Goal: Transaction & Acquisition: Purchase product/service

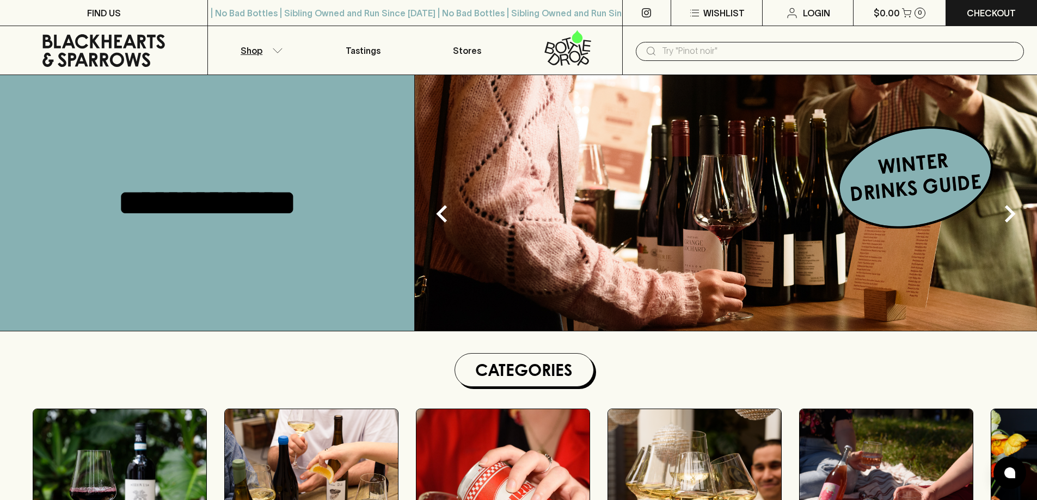
click at [260, 53] on p "Shop" at bounding box center [252, 50] width 22 height 13
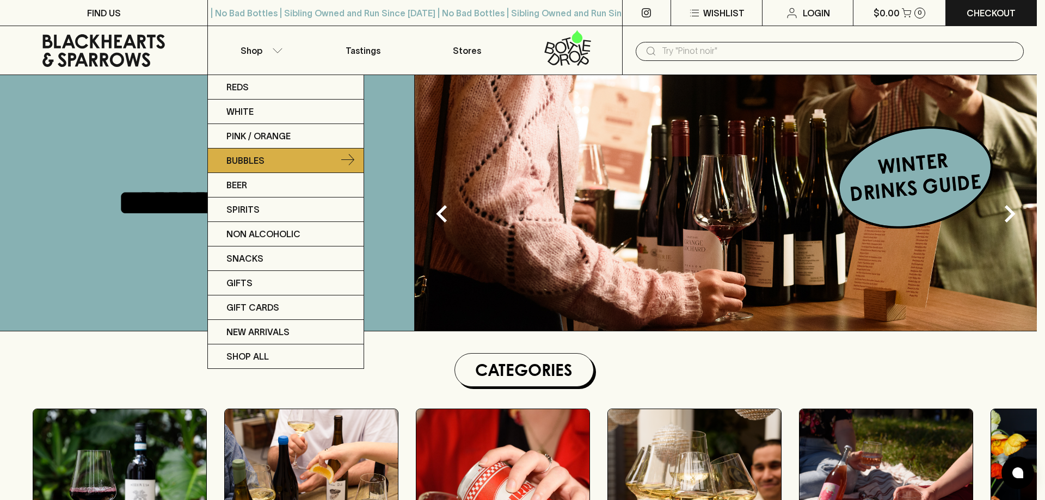
click at [242, 157] on p "Bubbles" at bounding box center [245, 160] width 38 height 13
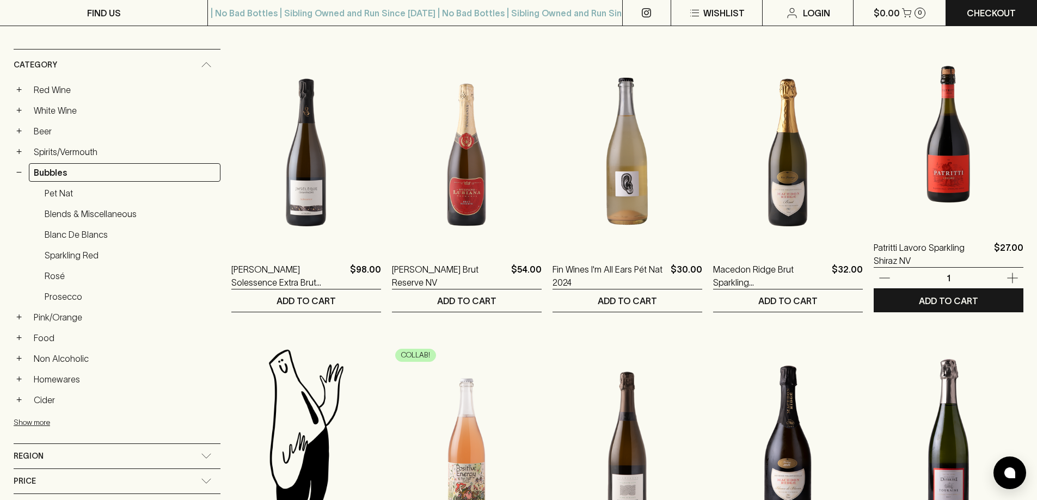
scroll to position [327, 0]
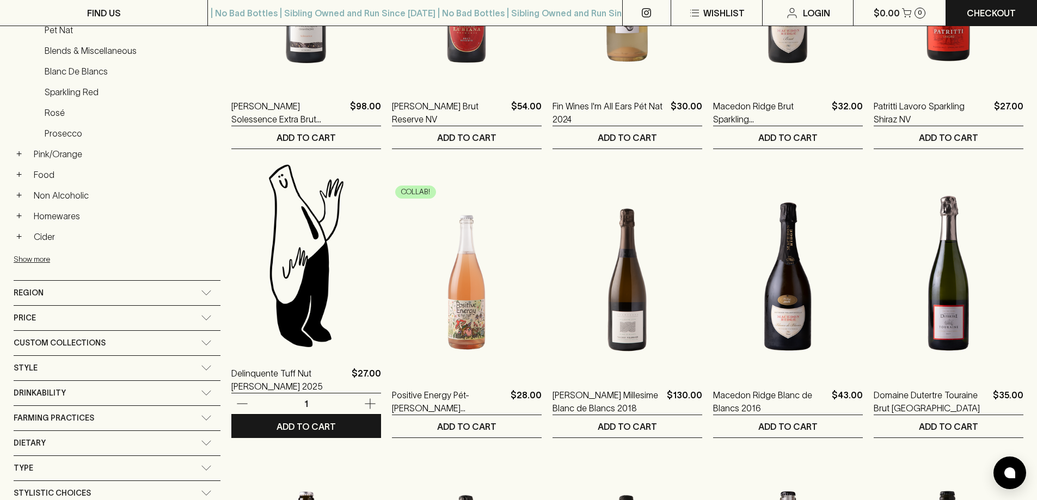
click at [246, 307] on img at bounding box center [306, 255] width 150 height 190
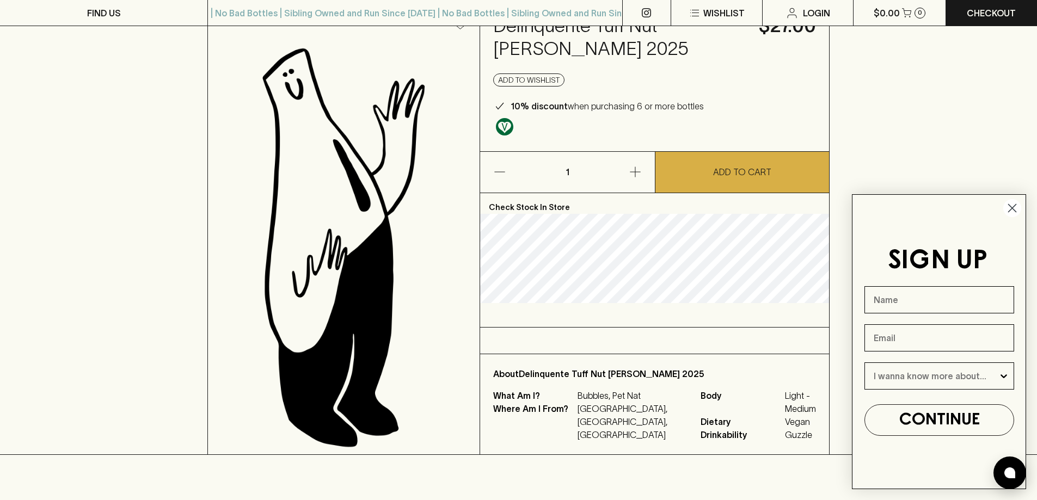
scroll to position [54, 0]
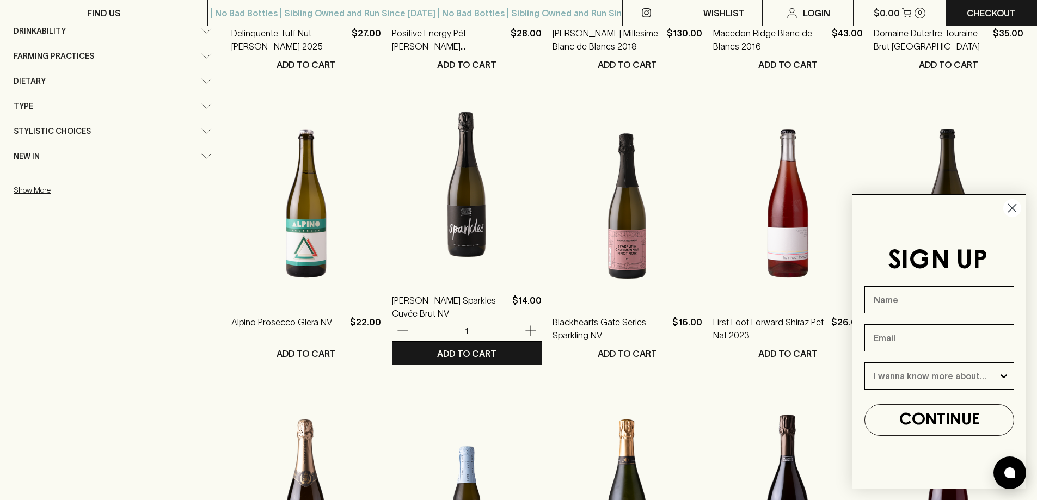
scroll to position [762, 0]
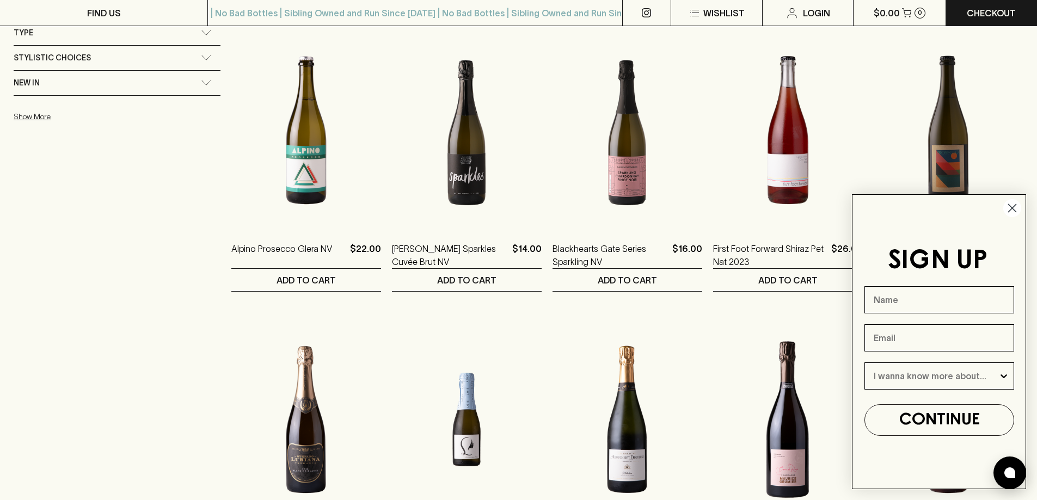
click at [1008, 210] on circle "Close dialog" at bounding box center [1012, 208] width 18 height 18
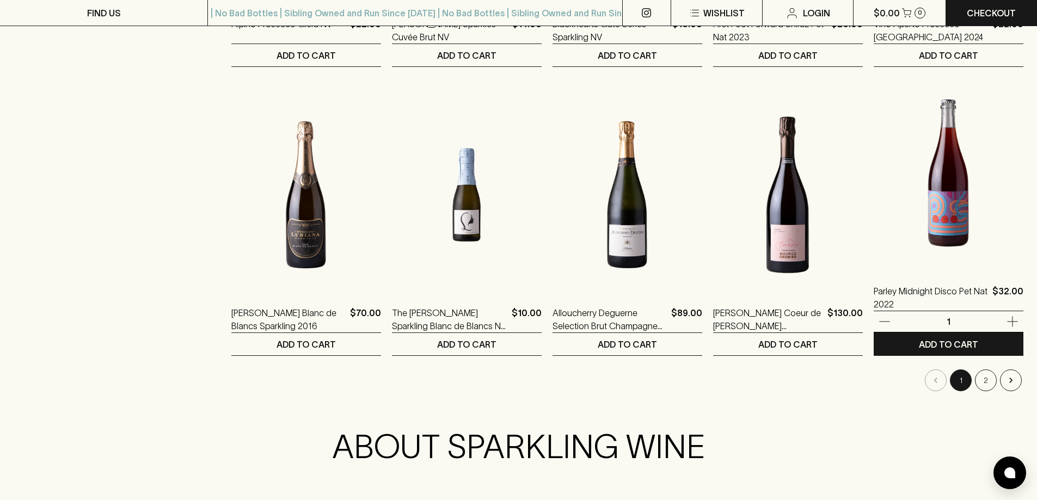
scroll to position [1088, 0]
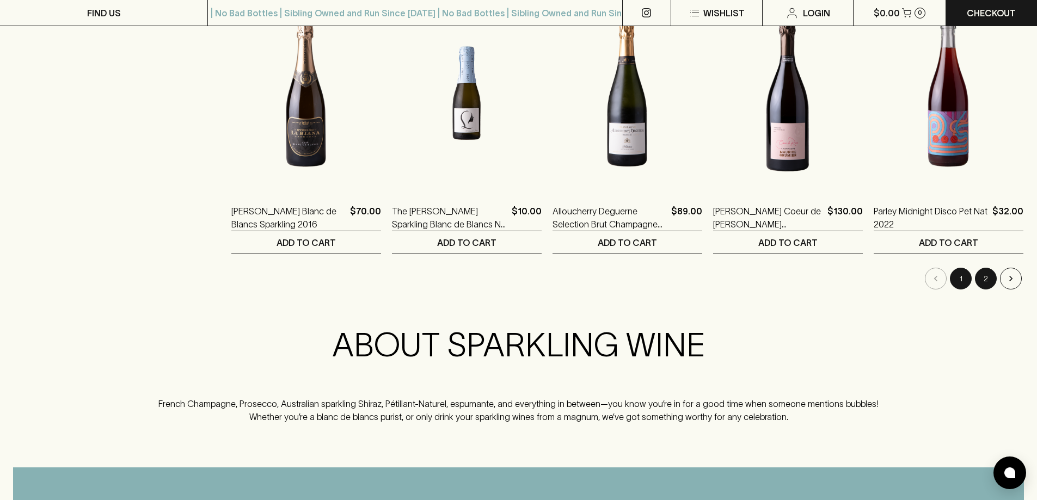
click at [989, 275] on button "2" at bounding box center [986, 279] width 22 height 22
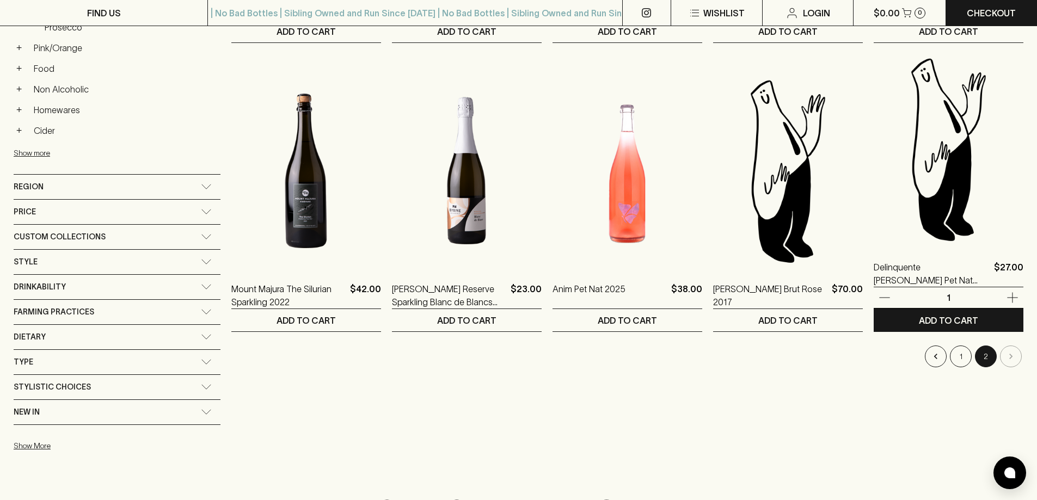
scroll to position [490, 0]
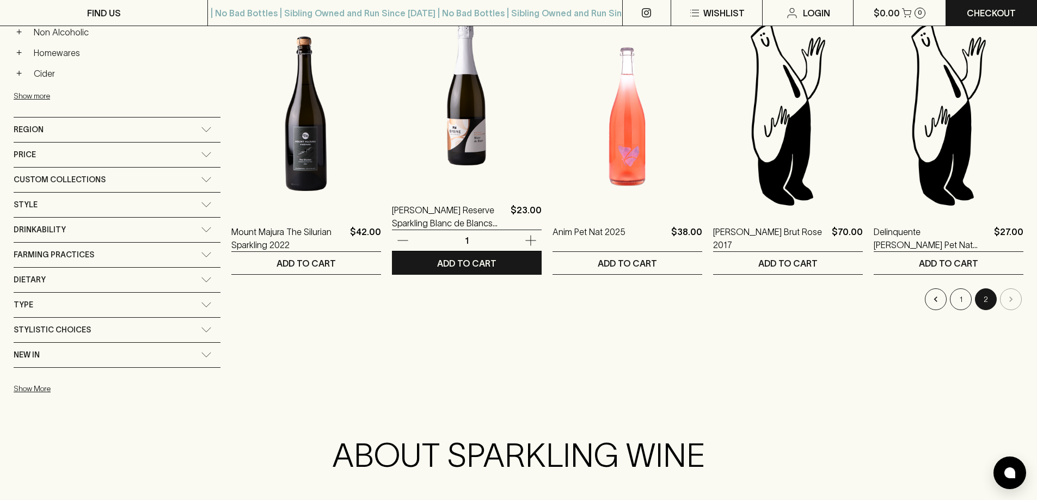
click at [525, 241] on icon "button" at bounding box center [530, 241] width 10 height 10
click at [437, 261] on p "ADD TO CART" at bounding box center [466, 263] width 59 height 13
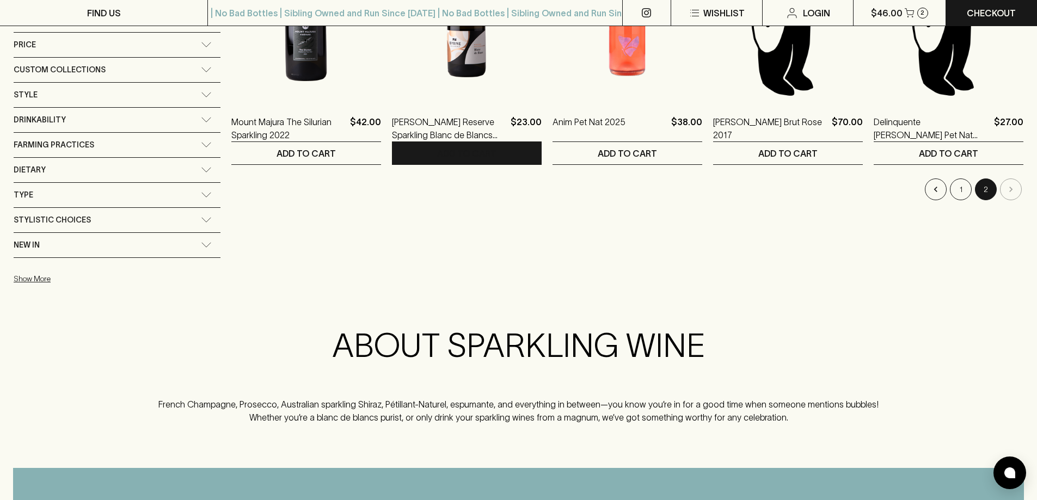
scroll to position [653, 0]
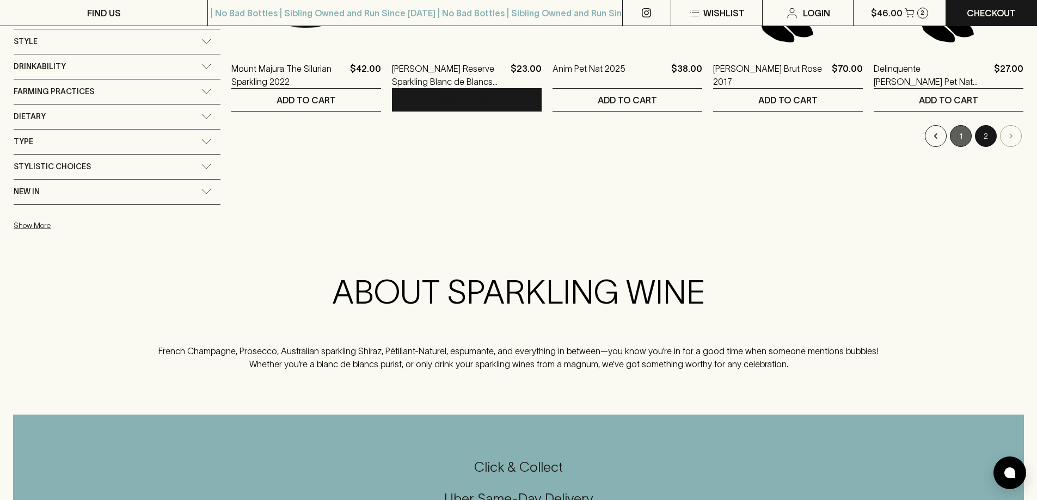
drag, startPoint x: 959, startPoint y: 133, endPoint x: 966, endPoint y: 193, distance: 60.8
click at [959, 133] on button "1" at bounding box center [961, 136] width 22 height 22
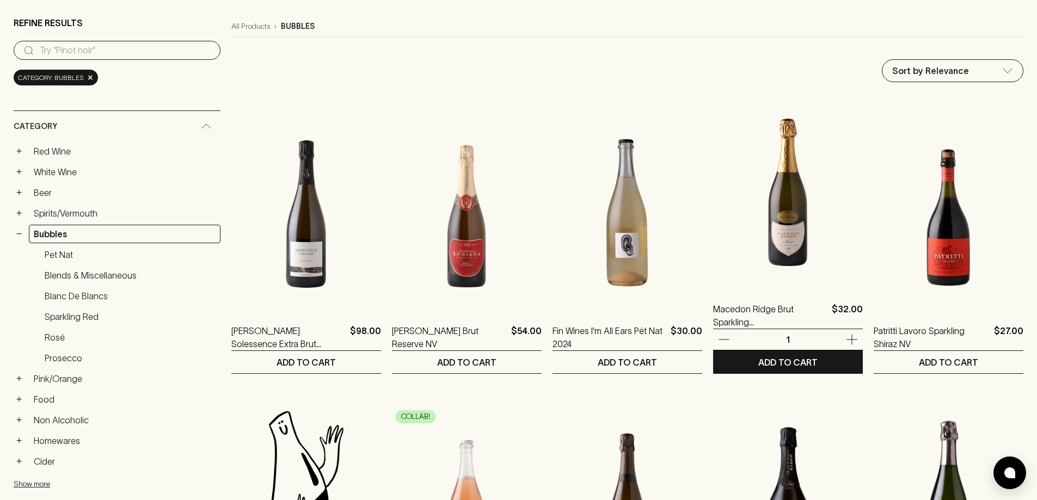
scroll to position [218, 0]
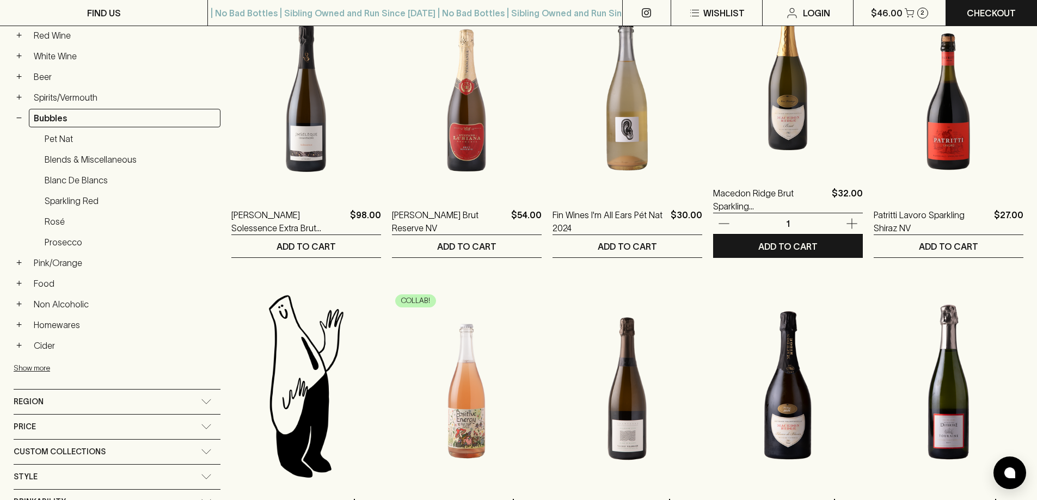
click at [845, 222] on icon "button" at bounding box center [851, 223] width 13 height 13
click at [759, 238] on button "ADD TO CART" at bounding box center [788, 246] width 150 height 22
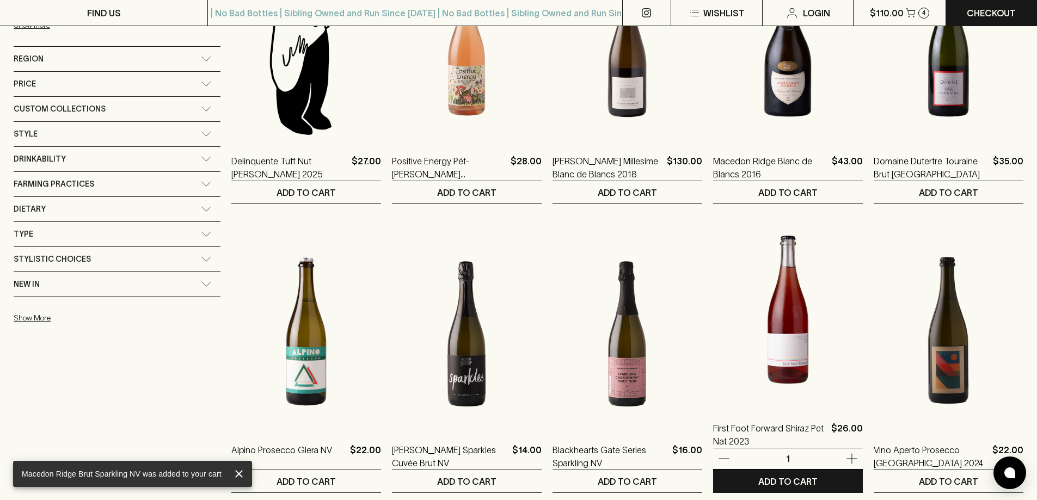
scroll to position [653, 0]
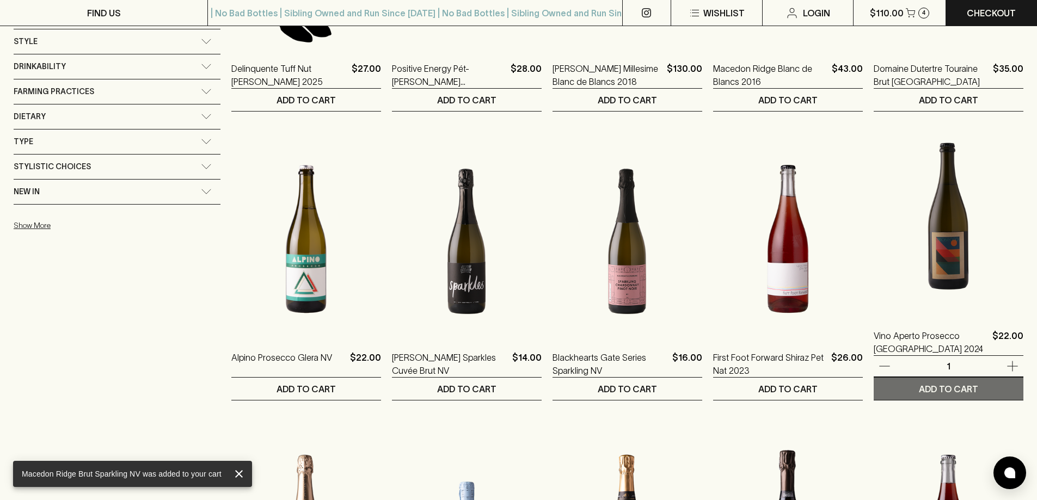
click at [959, 391] on p "ADD TO CART" at bounding box center [948, 389] width 59 height 13
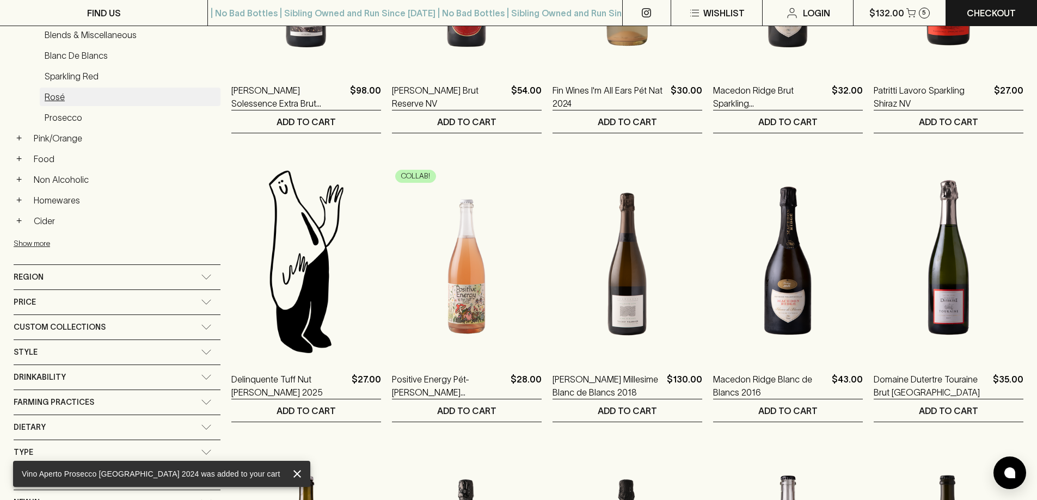
scroll to position [272, 0]
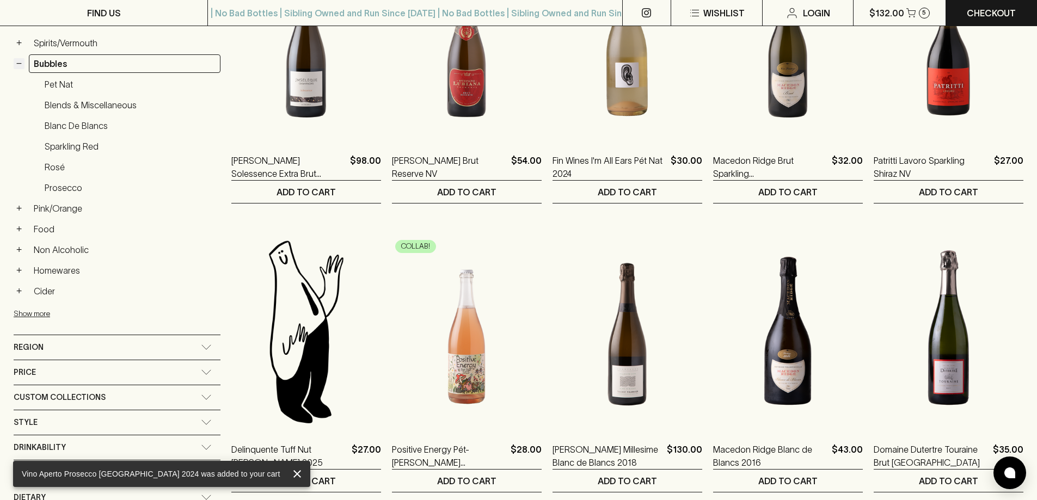
click at [22, 63] on button "−" at bounding box center [19, 63] width 11 height 11
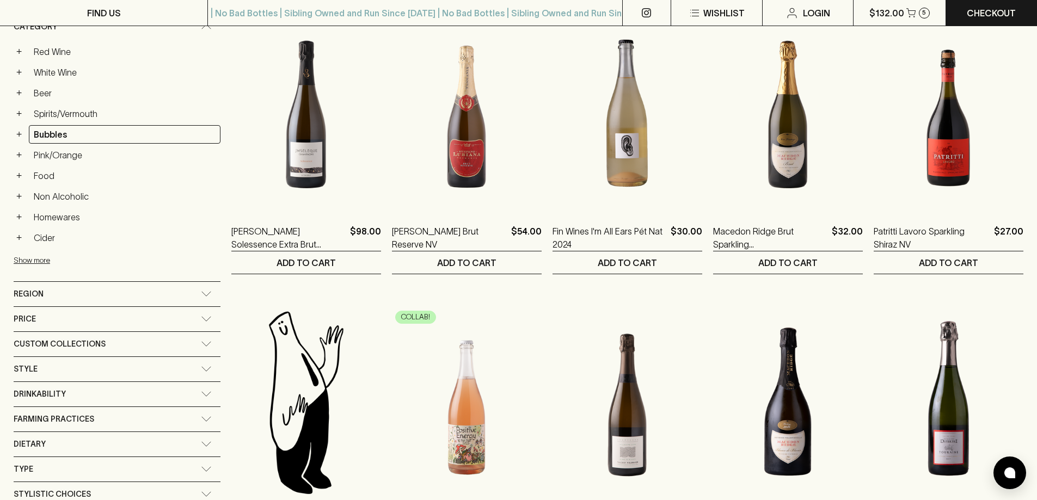
scroll to position [163, 0]
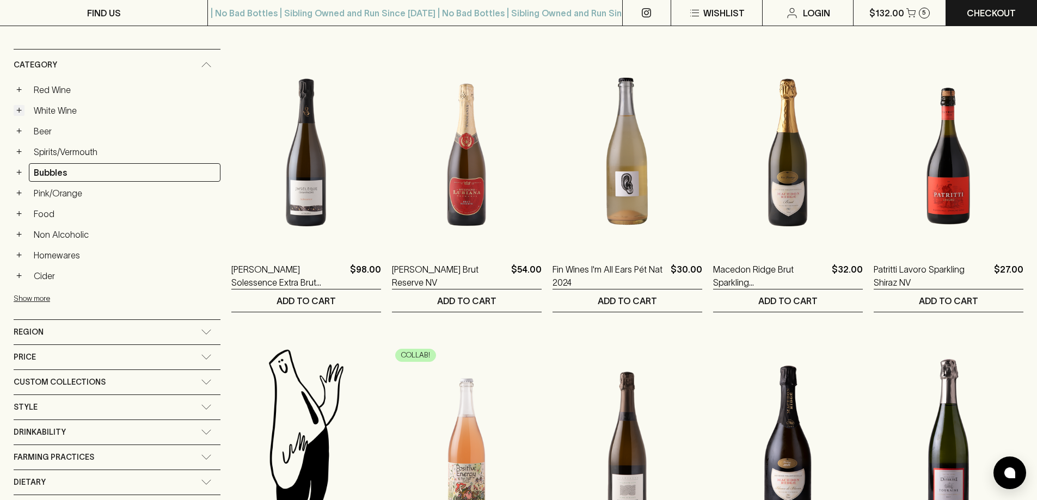
click at [22, 110] on button "+" at bounding box center [19, 110] width 11 height 11
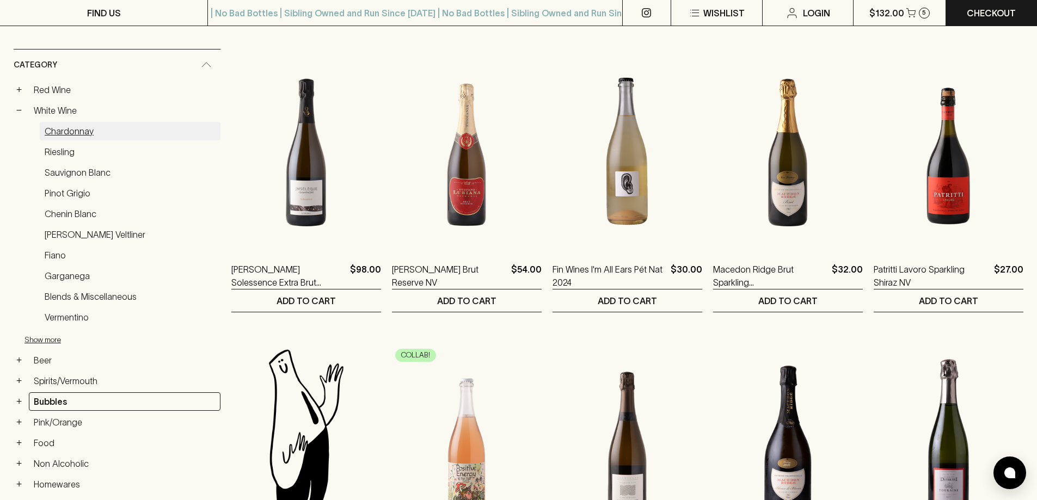
click at [64, 130] on link "Chardonnay" at bounding box center [130, 131] width 181 height 19
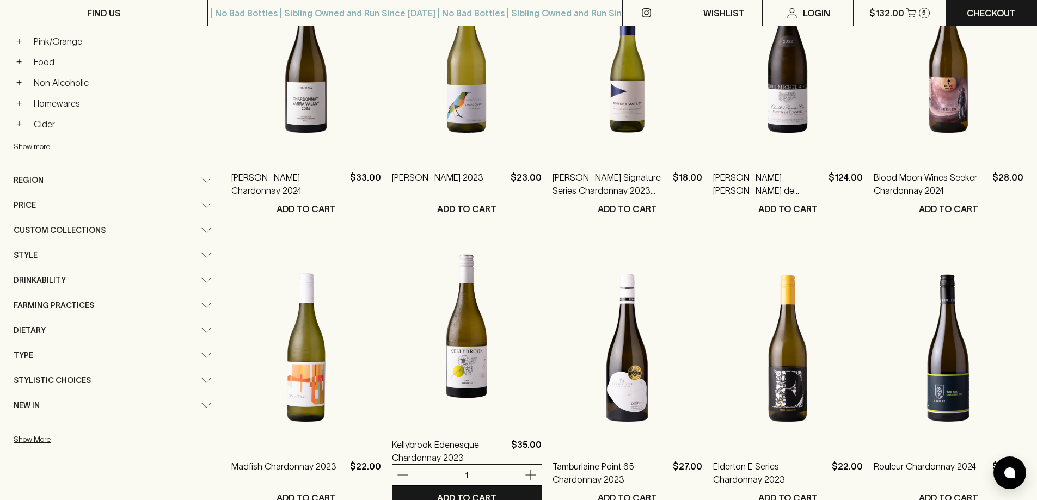
scroll to position [599, 0]
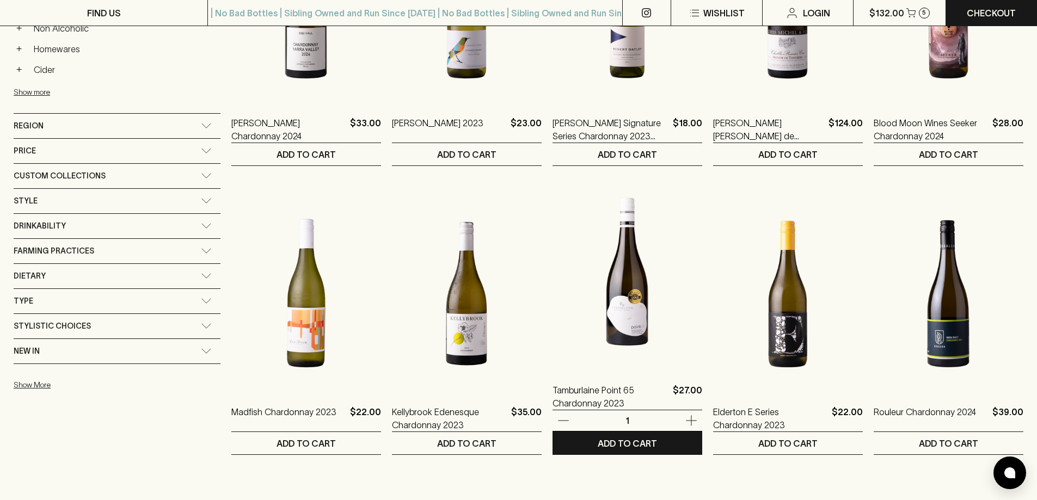
click at [601, 353] on img at bounding box center [627, 272] width 150 height 190
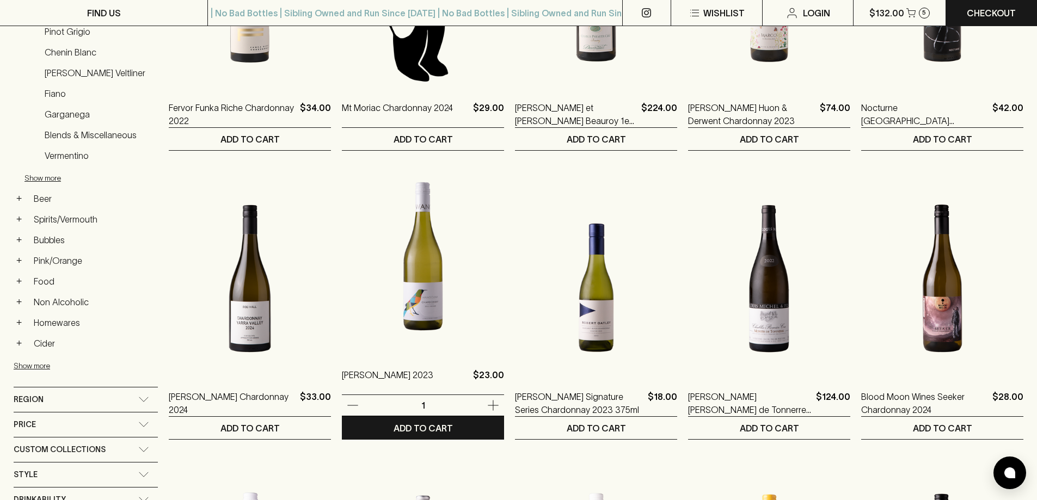
scroll to position [272, 0]
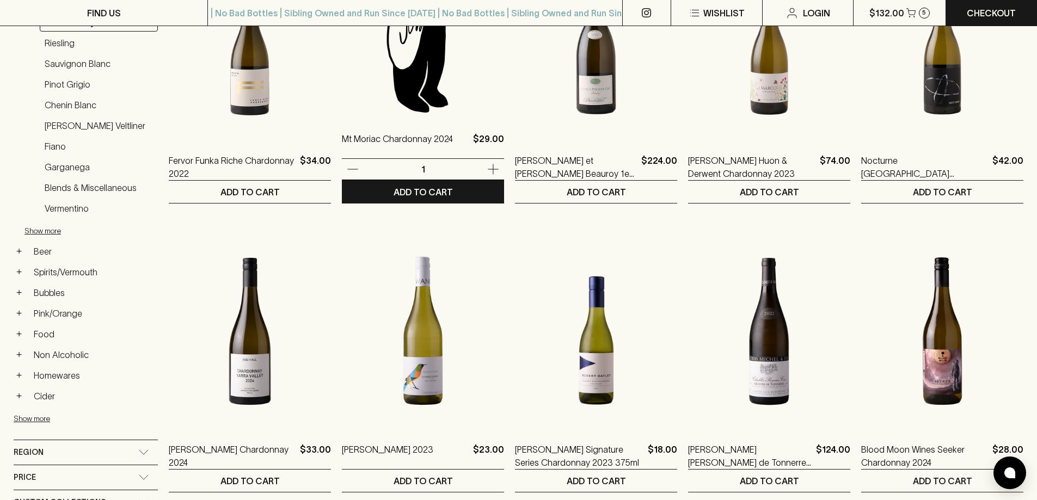
click at [394, 101] on img at bounding box center [423, 20] width 162 height 190
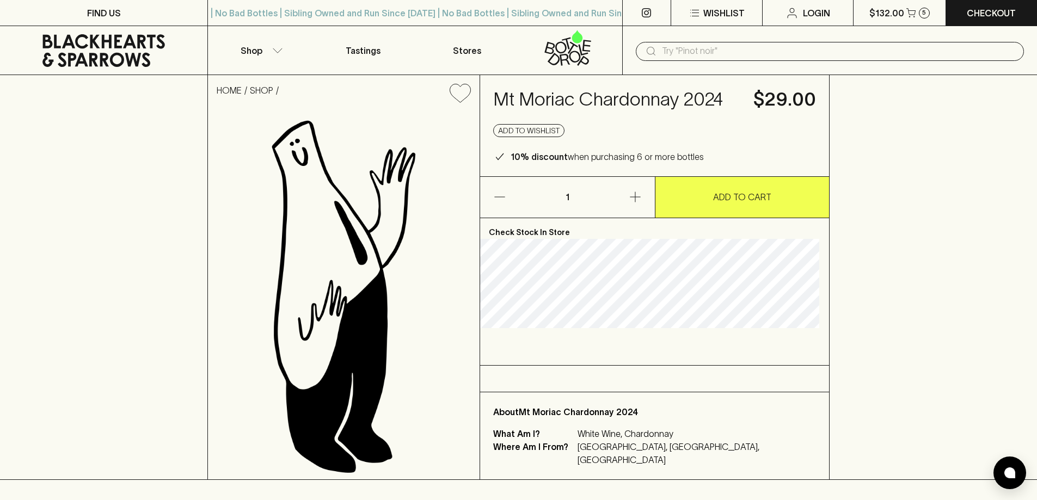
click at [770, 195] on p "ADD TO CART" at bounding box center [742, 196] width 58 height 13
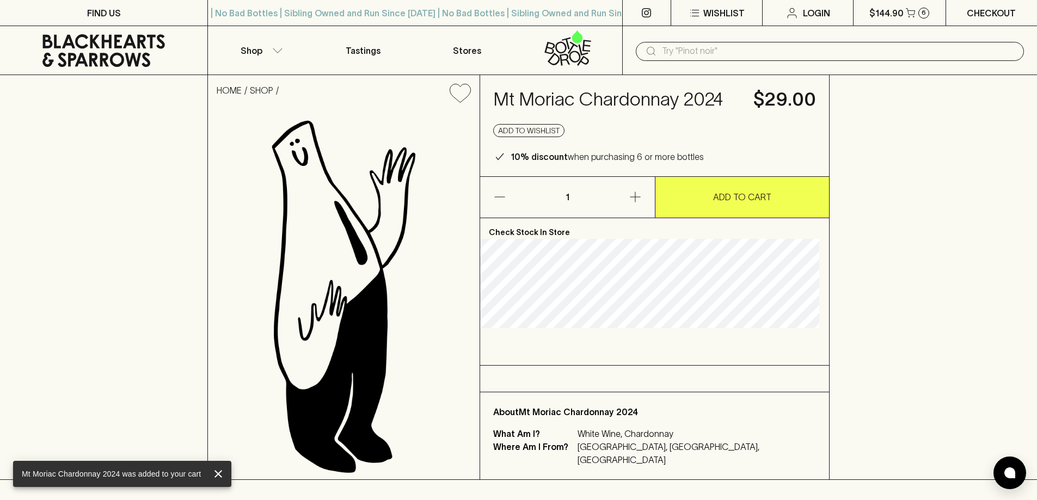
click at [965, 22] on link "Checkout" at bounding box center [991, 13] width 91 height 26
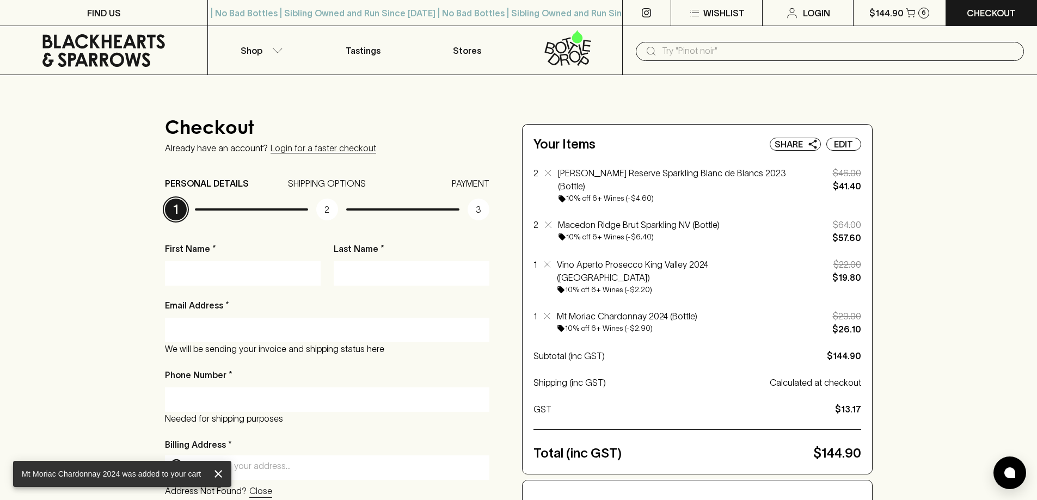
click at [240, 272] on input "First Name *" at bounding box center [242, 272] width 139 height 17
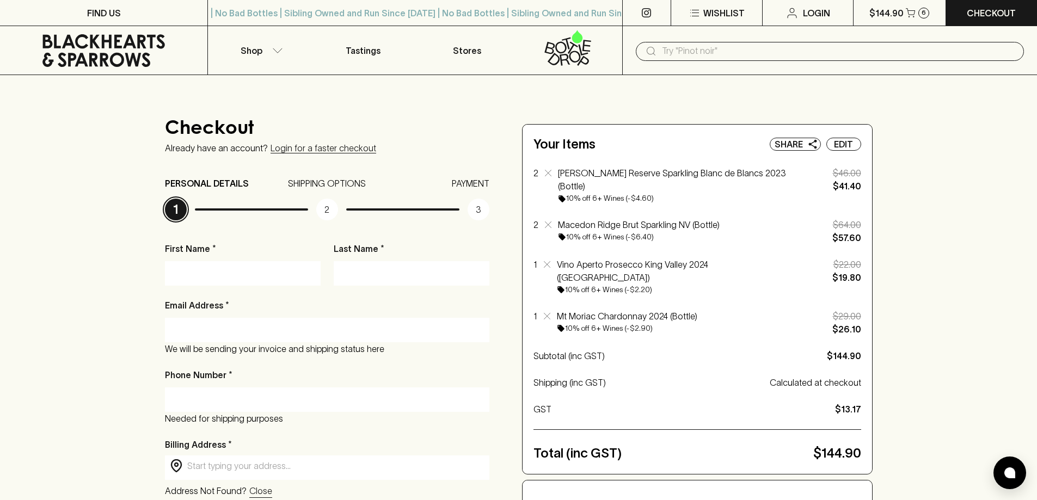
click at [233, 273] on input "First Name *" at bounding box center [242, 272] width 139 height 17
type input "Belinda"
type input "MARTIN"
type input "Belindasmartin@gmail.com"
type input "0433511470"
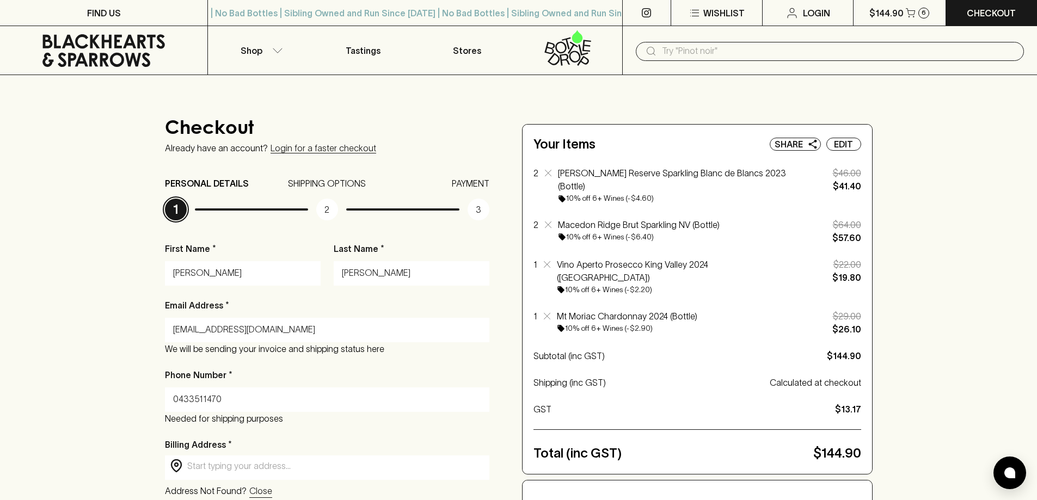
type input "UNIT 30 198 BEAVERS RD, NORTHCOTE VIC 3070"
type input "NORTHCOTE"
type input "3070"
type input "VIC"
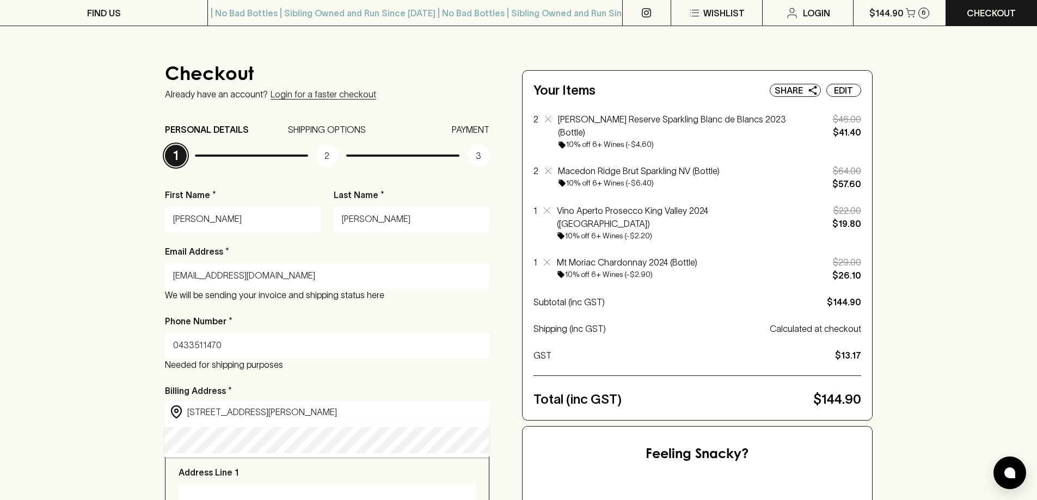
scroll to position [163, 0]
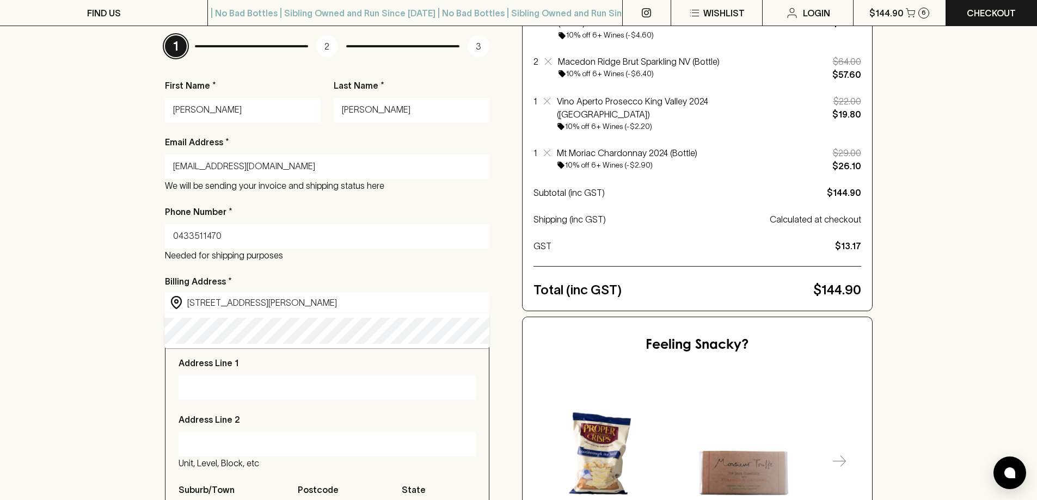
click at [103, 332] on div "Checkout Already have an account? Login for a faster checkout PERSONAL DETAILS …" at bounding box center [518, 343] width 1037 height 862
type input "unit 30/198 Beavers Rd, Northcote VIC 3070, Australia"
type input "unit 30/198 Beavers Road"
type input "Northcote"
type input "Victoria"
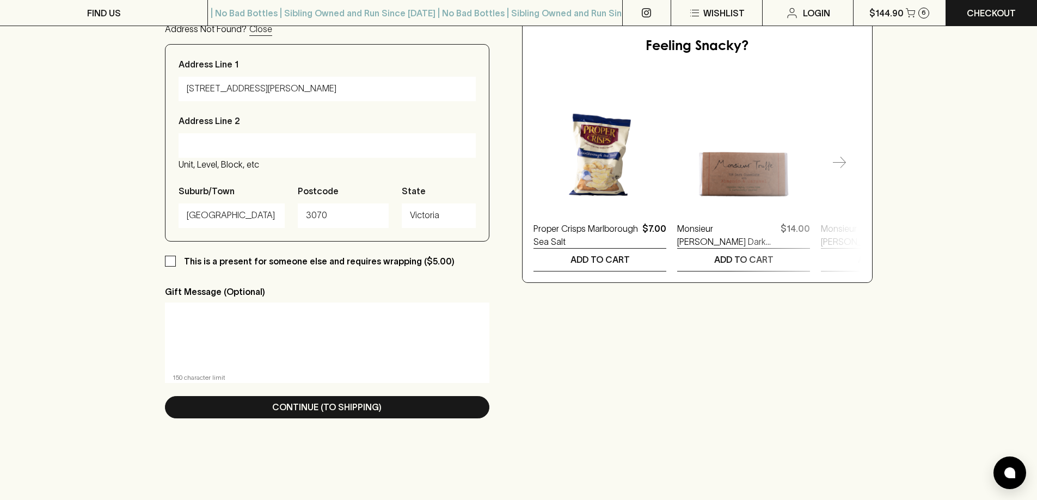
scroll to position [544, 0]
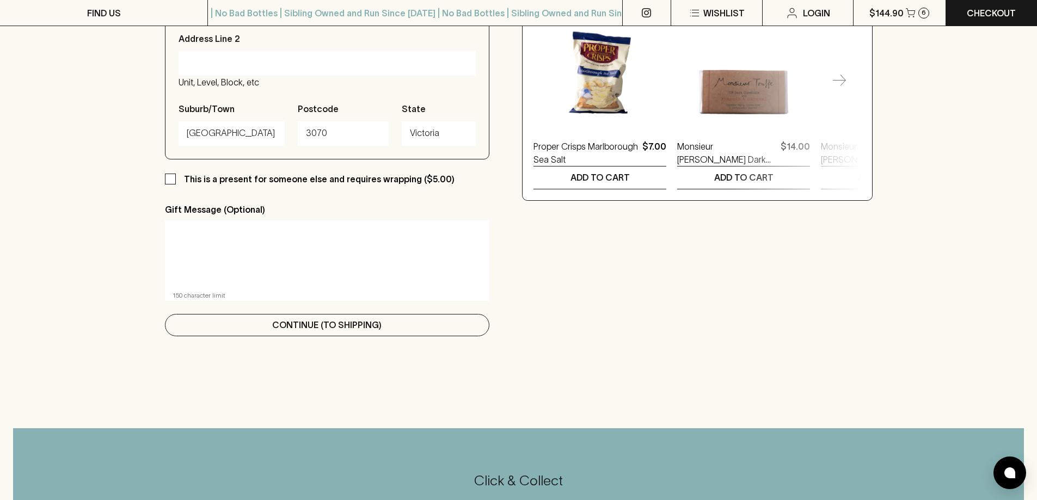
click at [247, 324] on button "Continue (To Shipping)" at bounding box center [327, 325] width 325 height 22
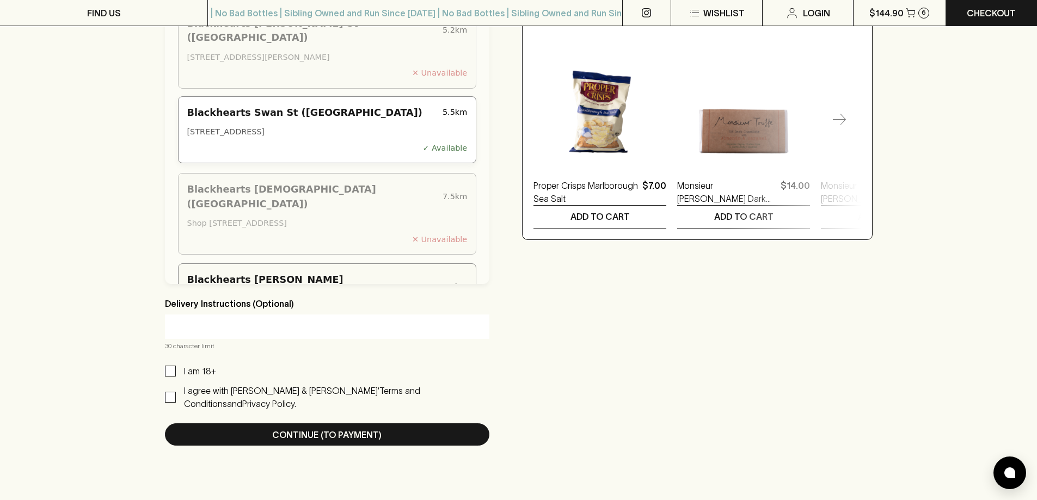
scroll to position [599, 0]
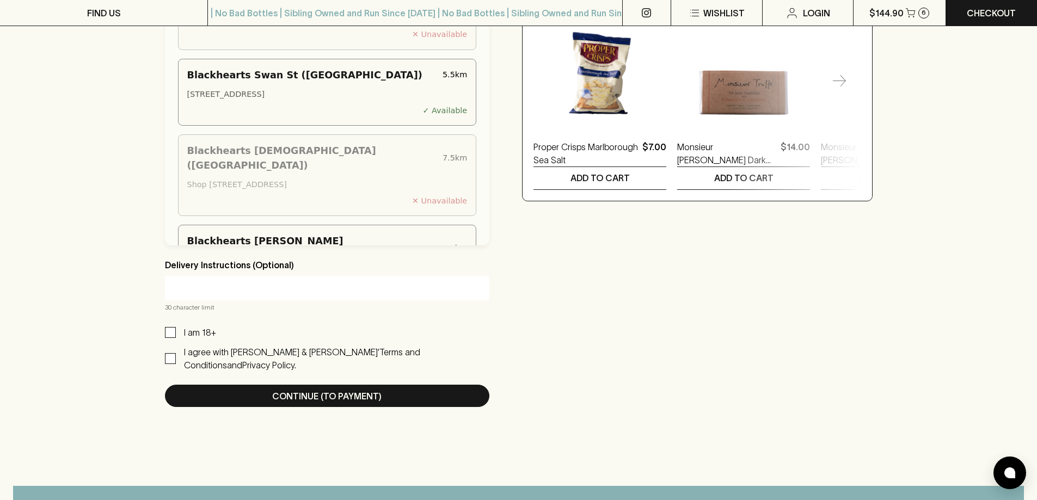
click at [199, 332] on p "I am 18+" at bounding box center [200, 332] width 32 height 13
click at [176, 332] on input "I am 18+" at bounding box center [170, 332] width 11 height 11
checkbox input "true"
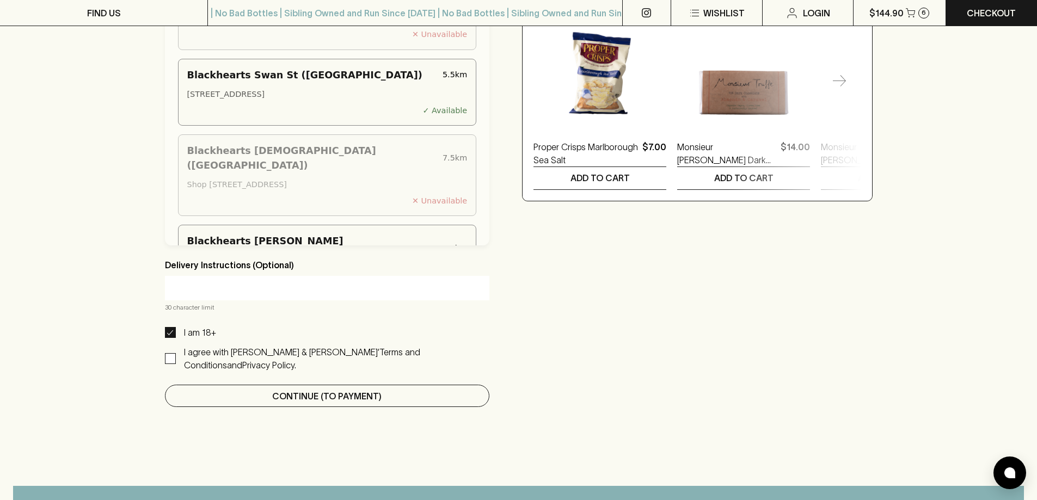
click at [214, 385] on button "Continue (To Payment)" at bounding box center [327, 396] width 325 height 22
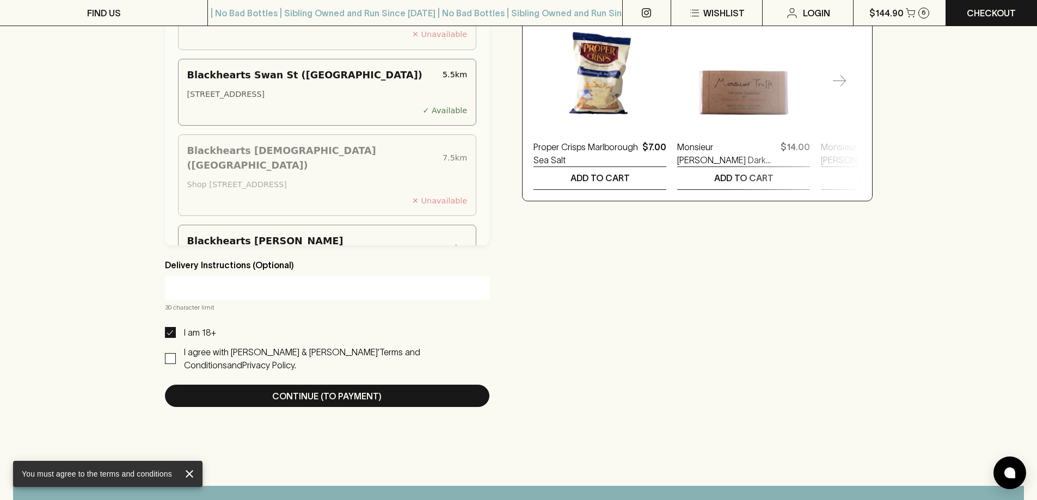
click at [204, 348] on p "I agree with Blackhearts & Sparrows’" at bounding box center [281, 352] width 195 height 10
click at [176, 353] on input "I agree with Blackhearts & Sparrows’ Terms and Conditions and Privacy Policy." at bounding box center [170, 358] width 11 height 11
checkbox input "true"
click at [210, 385] on button "Continue (To Payment)" at bounding box center [327, 396] width 325 height 22
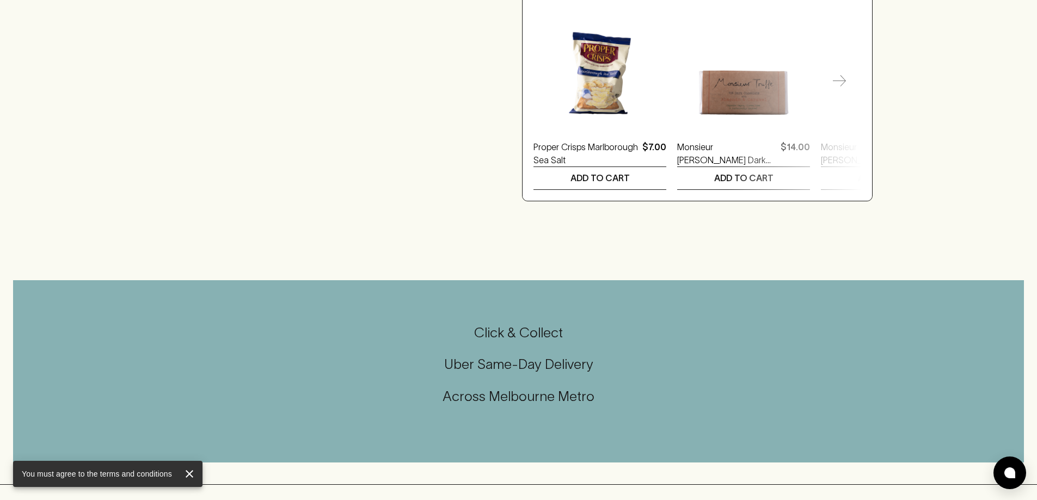
scroll to position [0, 0]
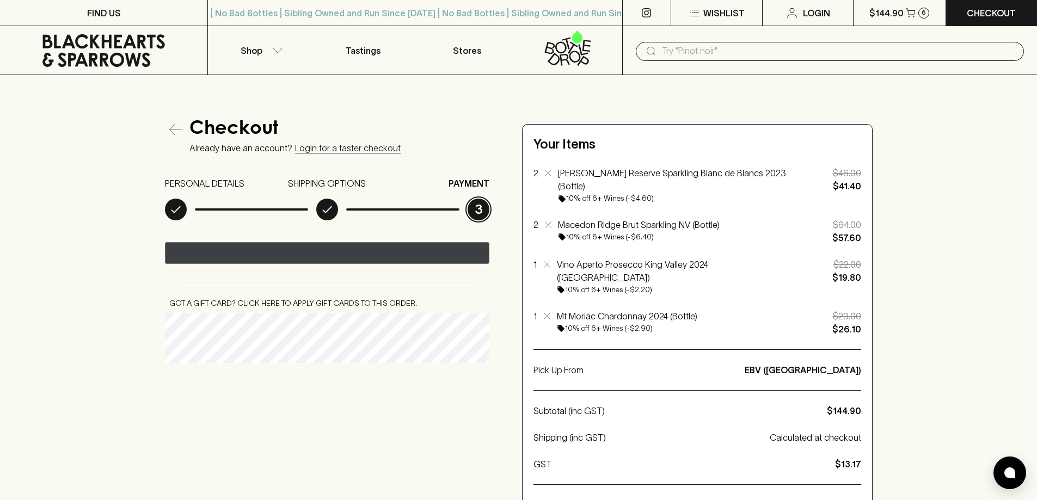
click at [223, 255] on div "Pay with GPay" at bounding box center [261, 254] width 81 height 10
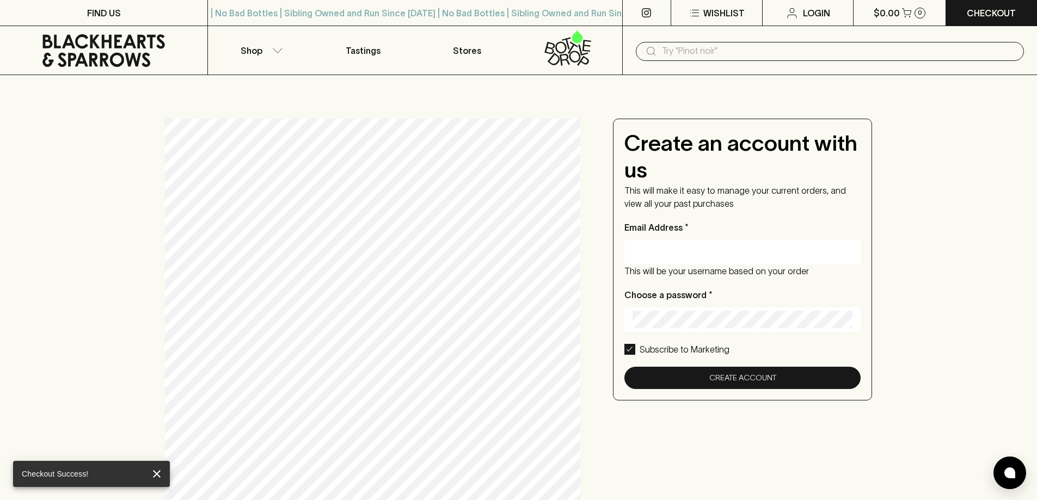
type input "belindasmartin@gmail.com"
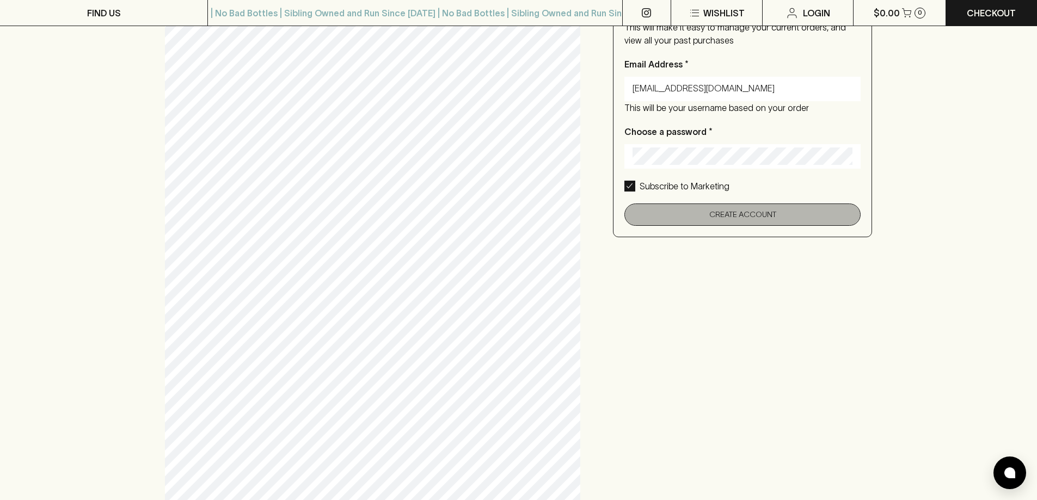
click at [740, 217] on button "Create Account" at bounding box center [742, 215] width 237 height 22
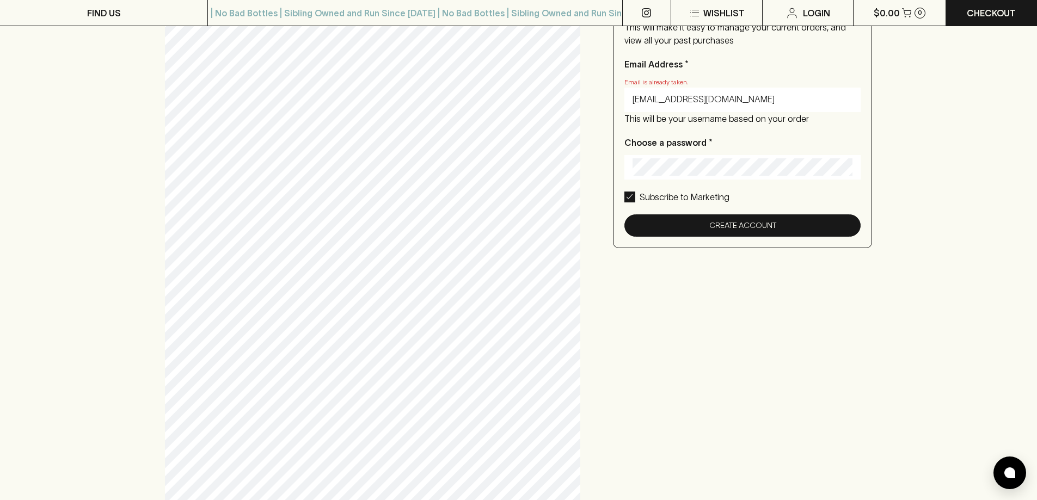
drag, startPoint x: 626, startPoint y: 198, endPoint x: 641, endPoint y: 206, distance: 17.1
click at [628, 199] on input "Subscribe to Marketing" at bounding box center [629, 197] width 11 height 11
checkbox input "false"
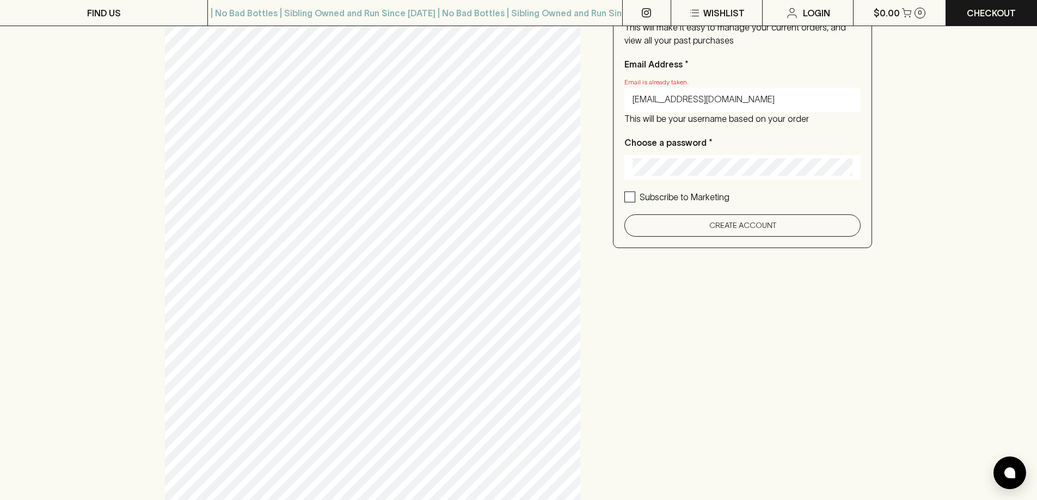
click at [685, 236] on button "Create Account" at bounding box center [742, 225] width 237 height 22
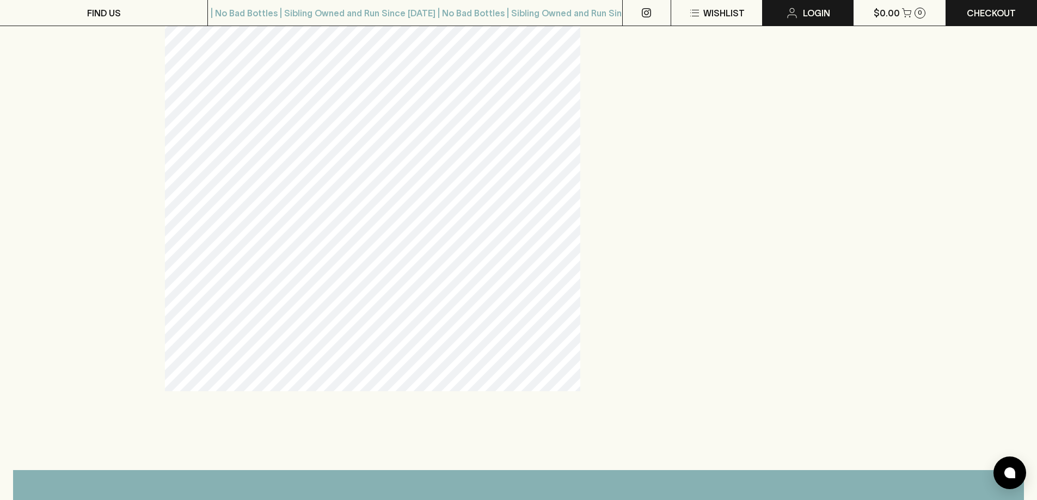
scroll to position [327, 0]
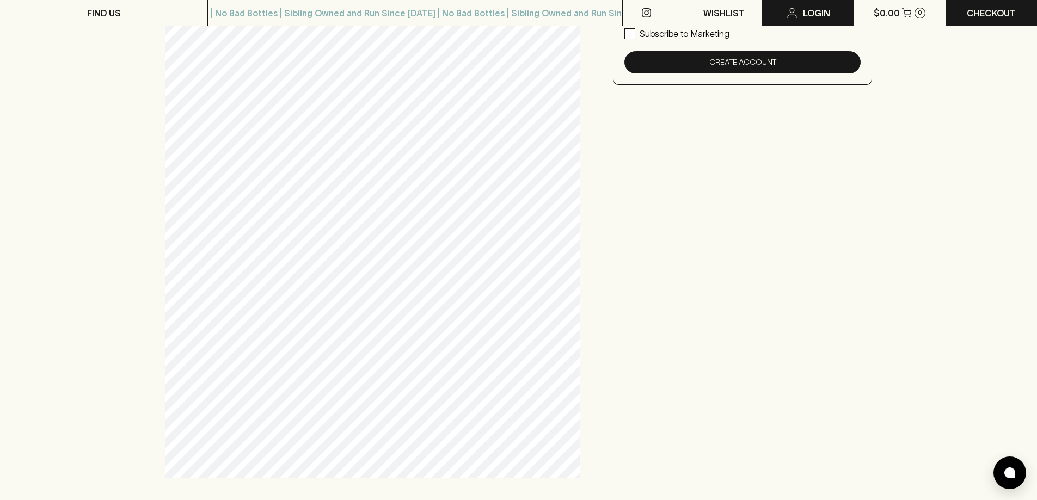
click at [815, 3] on link "Login" at bounding box center [807, 13] width 90 height 26
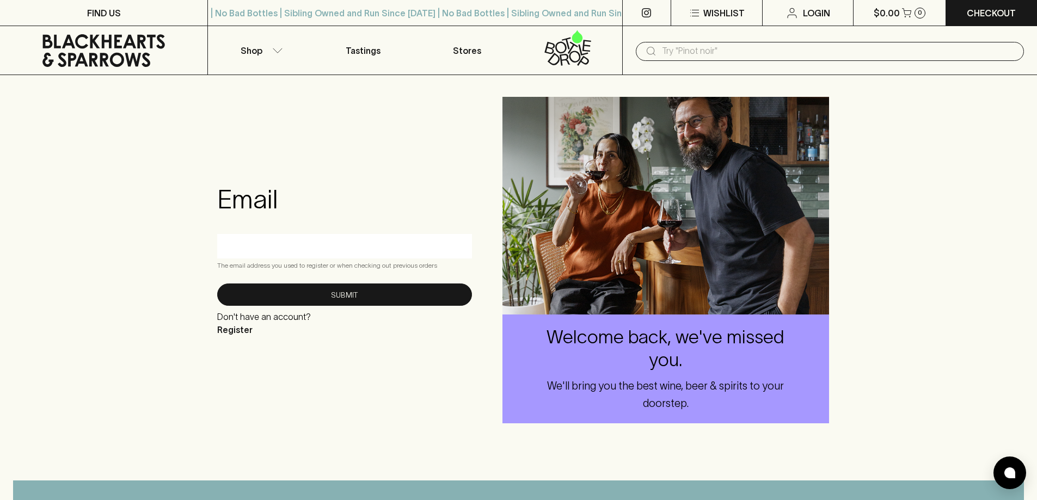
click at [397, 241] on input "text" at bounding box center [344, 245] width 238 height 17
type input "belindasmartin@gmail.com"
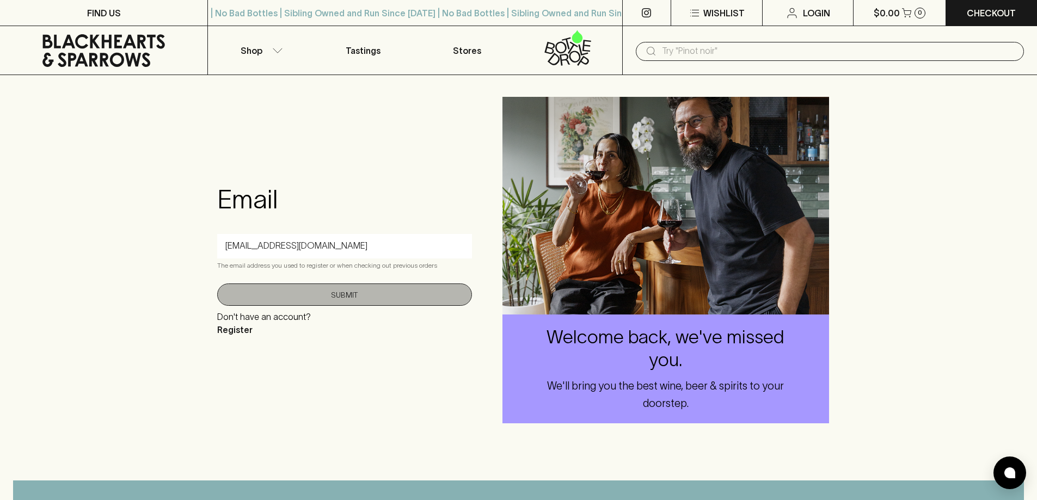
click at [347, 297] on button "Submit" at bounding box center [344, 295] width 255 height 22
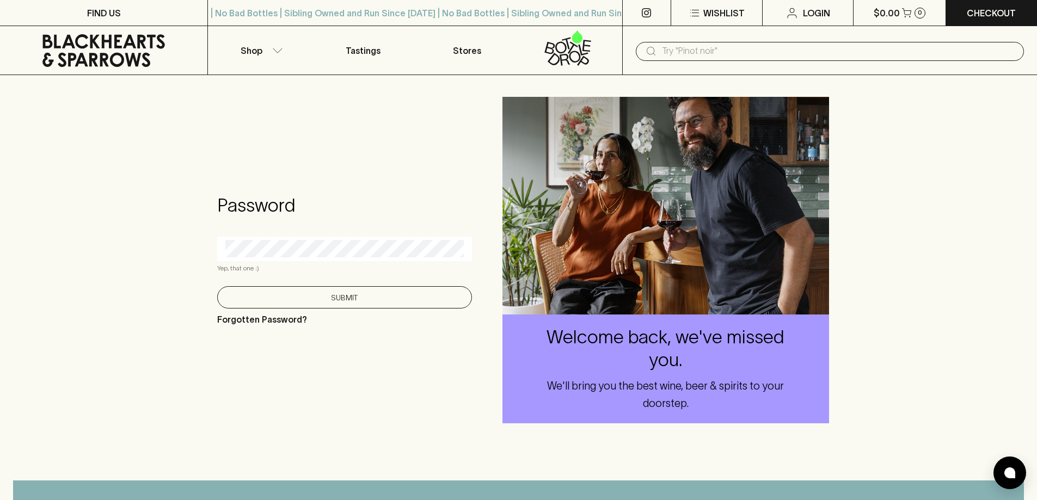
click at [323, 298] on button "Submit" at bounding box center [344, 297] width 255 height 22
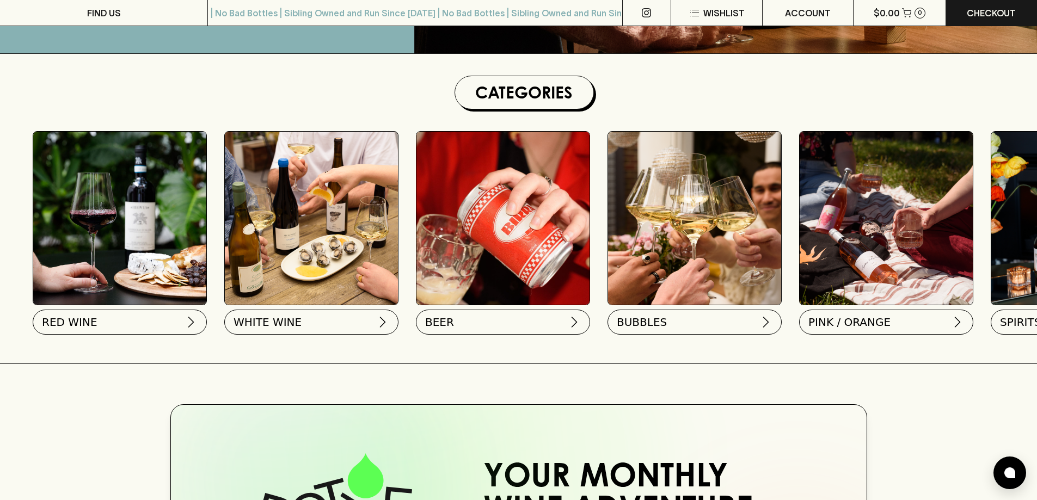
scroll to position [218, 0]
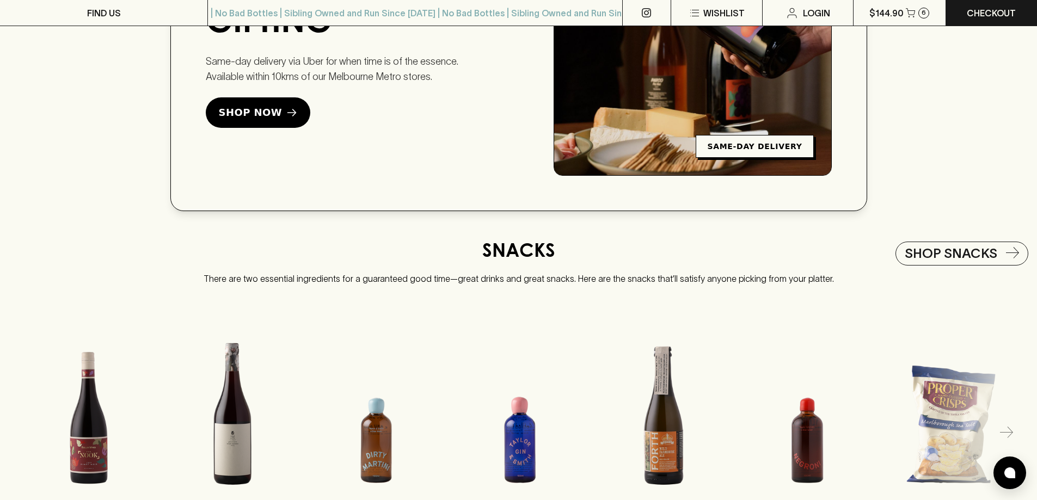
scroll to position [2013, 0]
